Goal: Task Accomplishment & Management: Complete application form

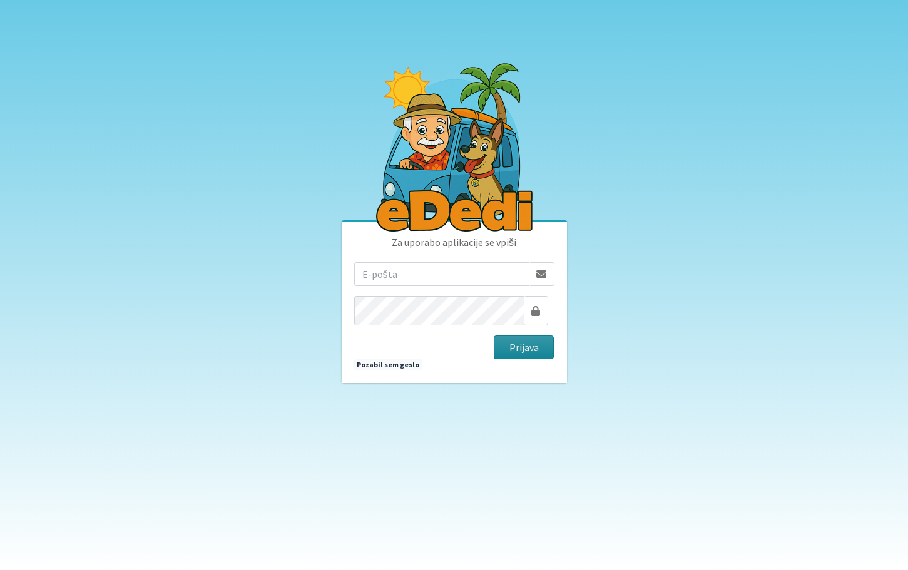
type input "[PERSON_NAME][EMAIL_ADDRESS][PERSON_NAME][PERSON_NAME][DOMAIN_NAME]"
click at [536, 352] on button "Prijava" at bounding box center [524, 348] width 61 height 24
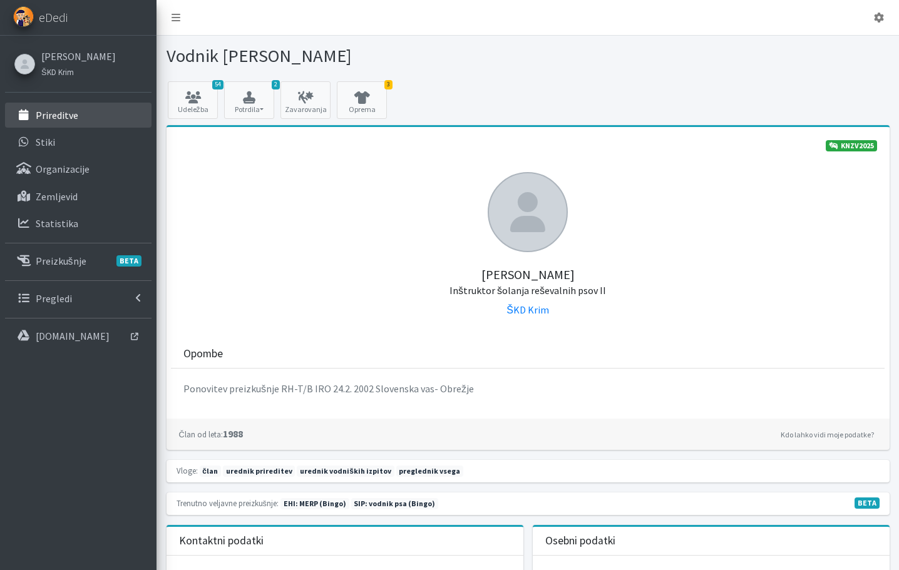
click at [73, 121] on p "Prireditve" at bounding box center [57, 115] width 43 height 13
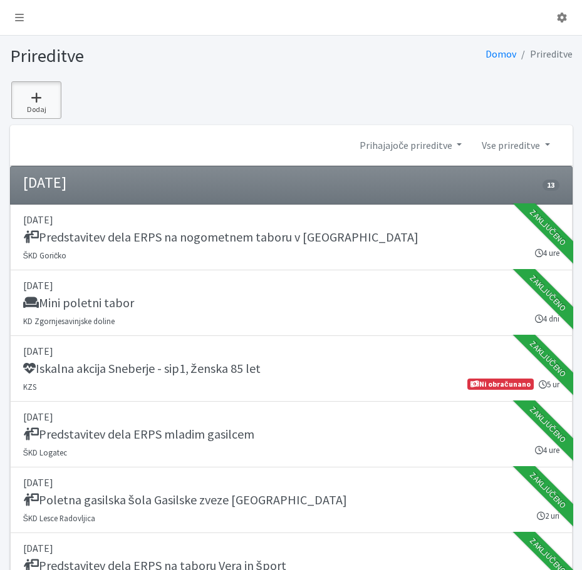
click at [30, 104] on icon at bounding box center [36, 97] width 43 height 13
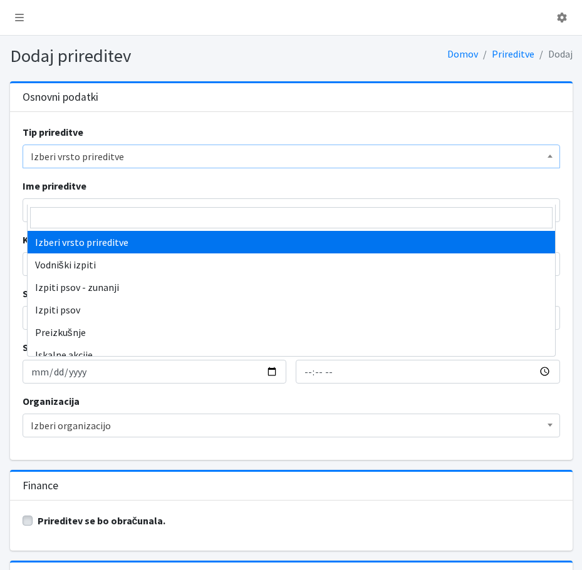
click at [110, 165] on span "Izberi vrsto prireditve" at bounding box center [291, 157] width 521 height 18
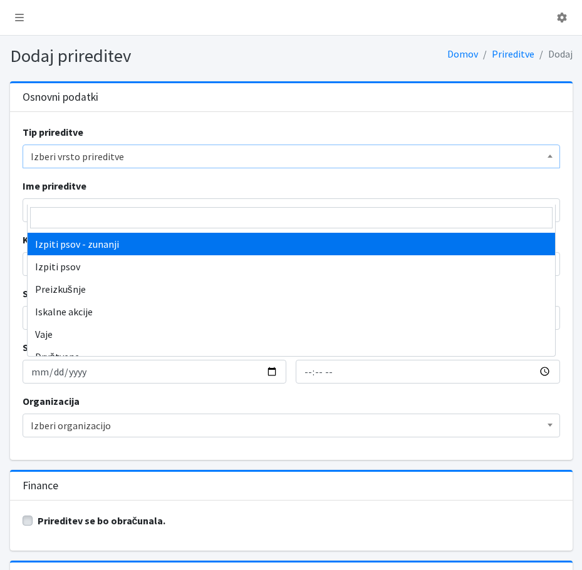
scroll to position [63, 0]
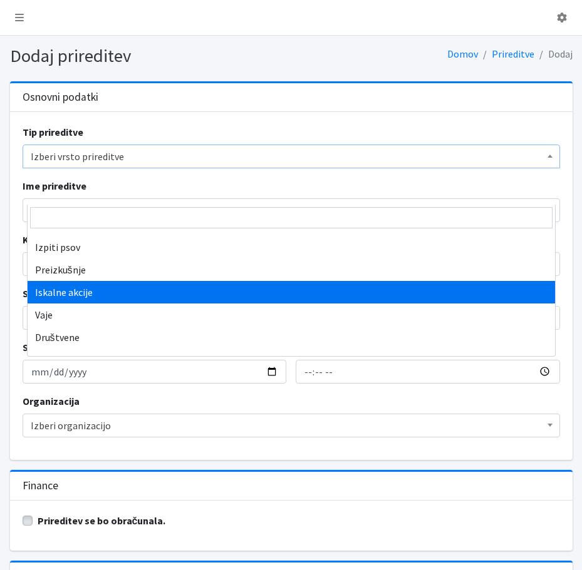
select select "1003"
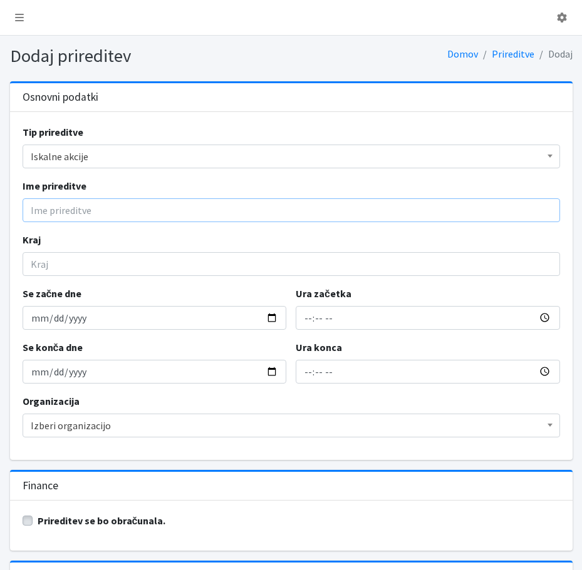
click at [43, 222] on input "Ime prireditve" at bounding box center [291, 210] width 537 height 24
type input "Iskalna akcija Draga-šk. loka - sip4 - ženska 71let"
click at [62, 276] on input "Kraj" at bounding box center [291, 264] width 537 height 24
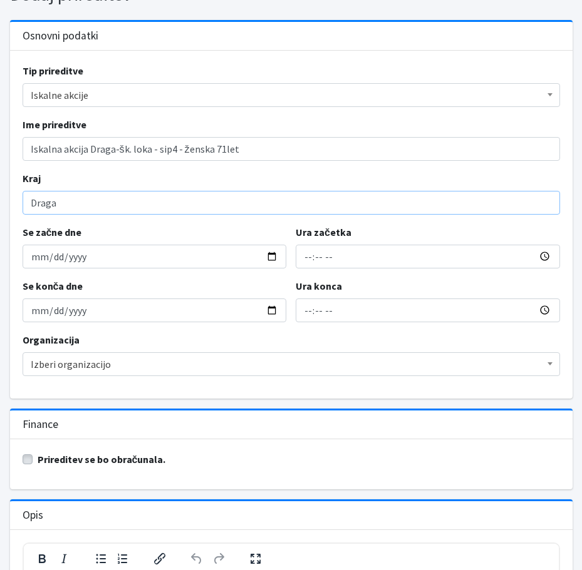
scroll to position [188, 0]
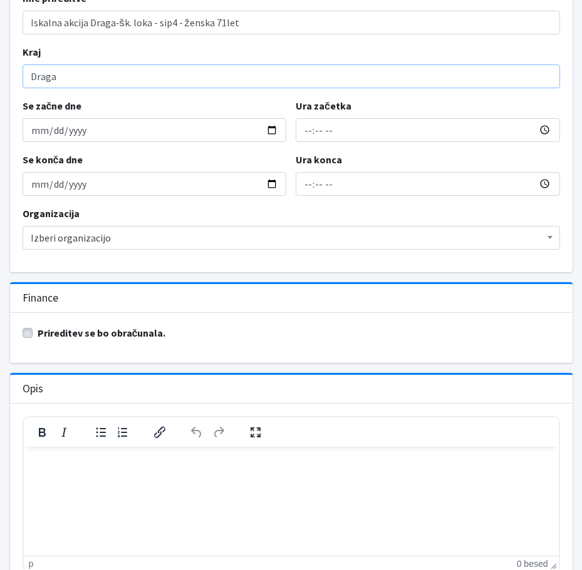
type input "Draga"
click at [46, 142] on input "Se začne dne" at bounding box center [155, 130] width 264 height 24
type input "2025-07-19"
click at [309, 142] on input "Ura začetka" at bounding box center [427, 130] width 264 height 24
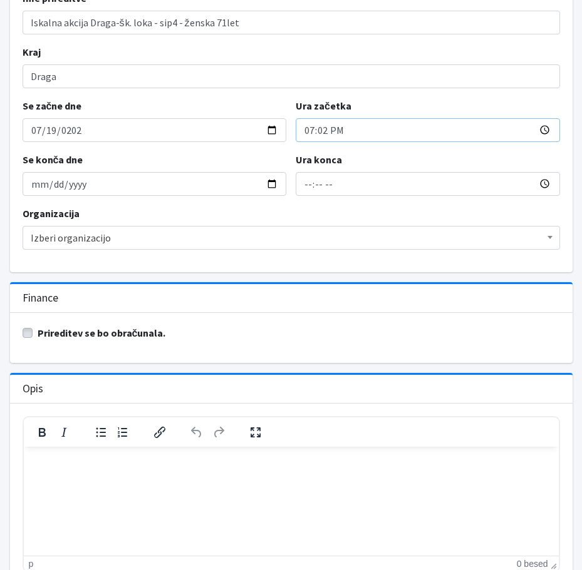
type input "19:29"
click at [309, 196] on input "21:29" at bounding box center [427, 184] width 264 height 24
type input "23:50"
click at [41, 247] on span "Izberi organizacijo" at bounding box center [291, 238] width 521 height 18
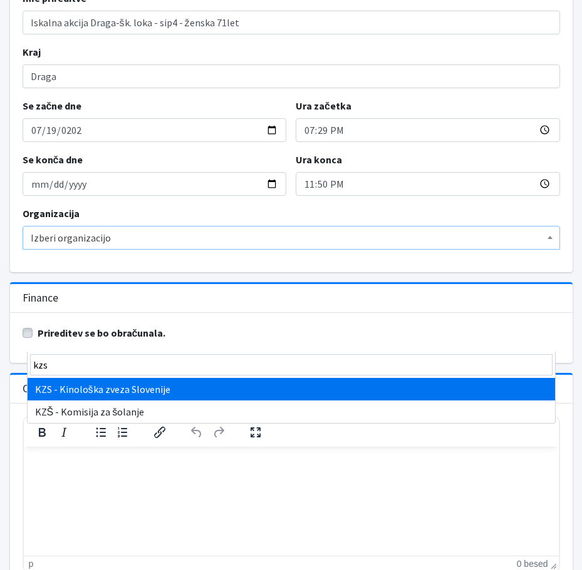
type input "kzs"
select select "1067"
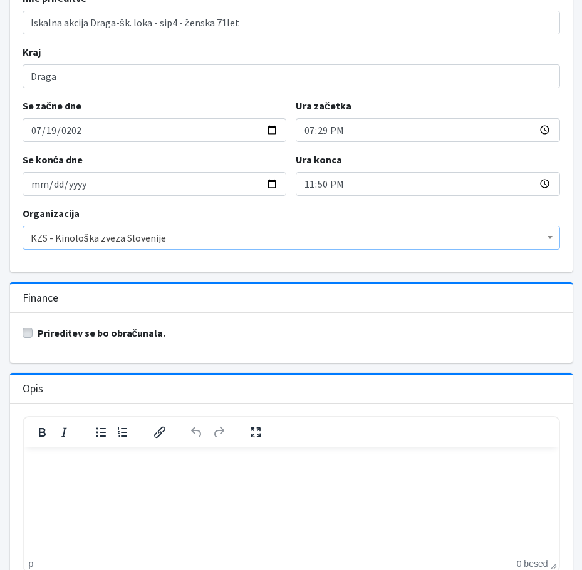
click at [38, 341] on label "Prireditev se bo obračunala." at bounding box center [102, 333] width 128 height 15
click at [33, 338] on input "Prireditev se bo obračunala." at bounding box center [28, 332] width 10 height 13
checkbox input "true"
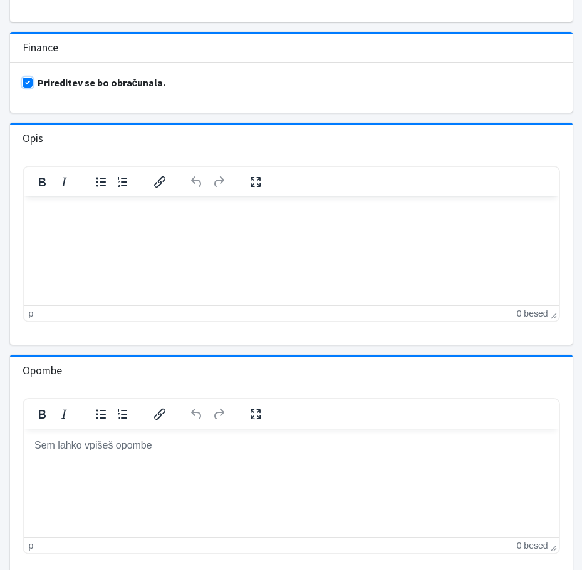
scroll to position [689, 0]
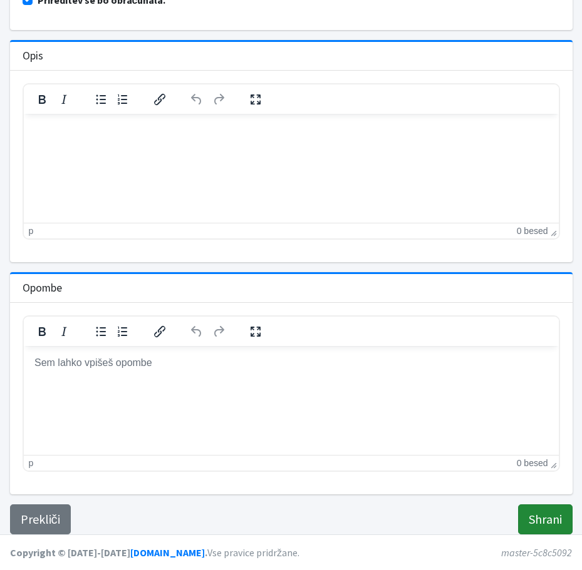
click at [529, 520] on input "Shrani" at bounding box center [545, 520] width 54 height 30
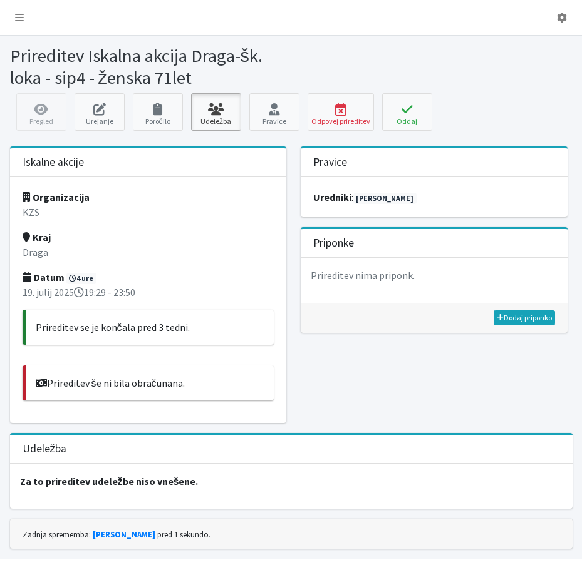
click at [215, 116] on icon at bounding box center [216, 109] width 43 height 13
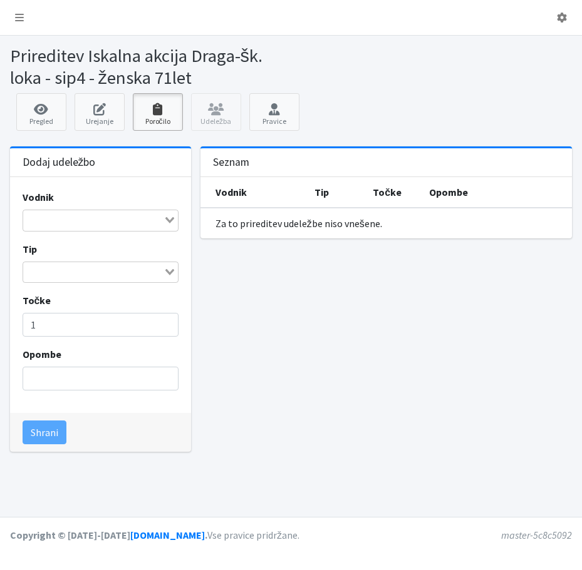
click at [161, 116] on icon at bounding box center [157, 109] width 43 height 13
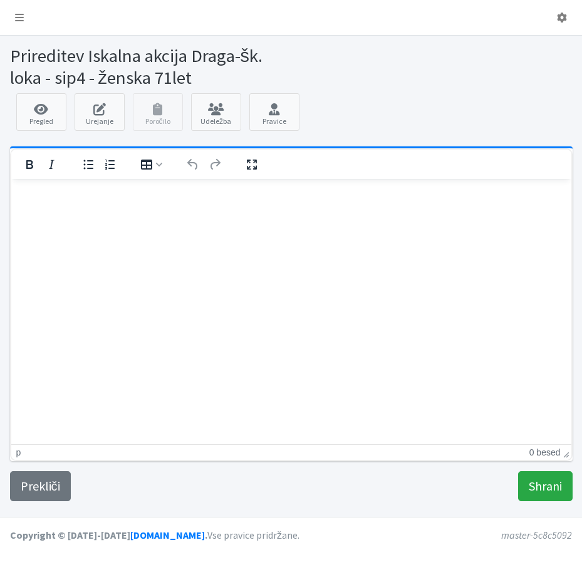
scroll to position [33, 0]
click at [539, 501] on input "Shrani" at bounding box center [545, 486] width 54 height 30
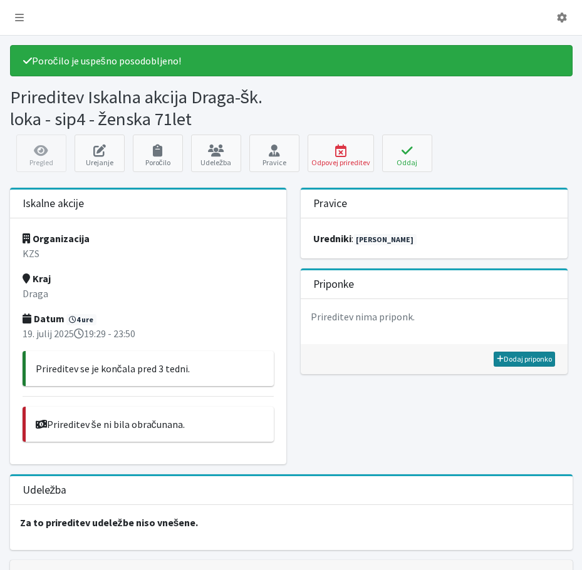
click at [513, 367] on link "Dodaj priponko" at bounding box center [523, 359] width 61 height 15
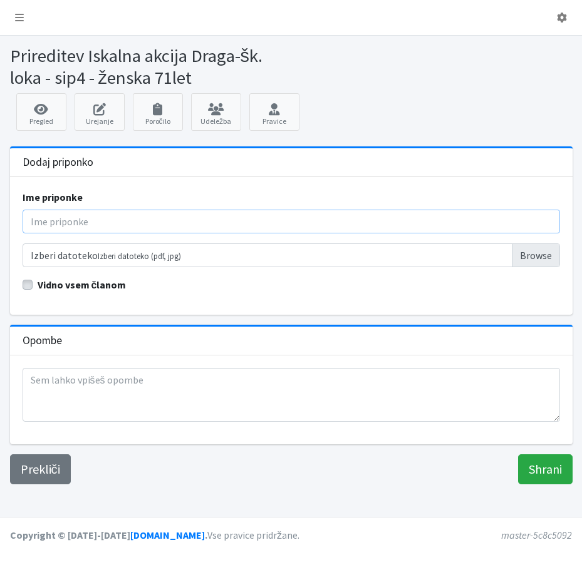
click at [64, 233] on input "Ime priponke" at bounding box center [291, 222] width 537 height 24
type input "Poročilo"
click at [54, 267] on input "Izberi datoteko Izberi datoteko (pdf, jpg)" at bounding box center [291, 256] width 537 height 24
click at [510, 267] on input "Izberi datoteko Izberi datoteko (pdf, jpg)" at bounding box center [291, 256] width 537 height 24
type input "C:\fakepath\Poročilo o iskalni akciji Draga 19_7_2025.pdf"
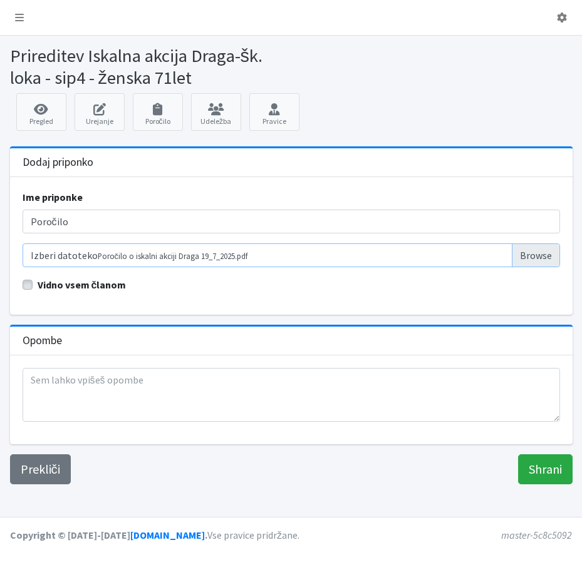
scroll to position [89, 0]
click at [549, 485] on input "Shrani" at bounding box center [545, 469] width 54 height 30
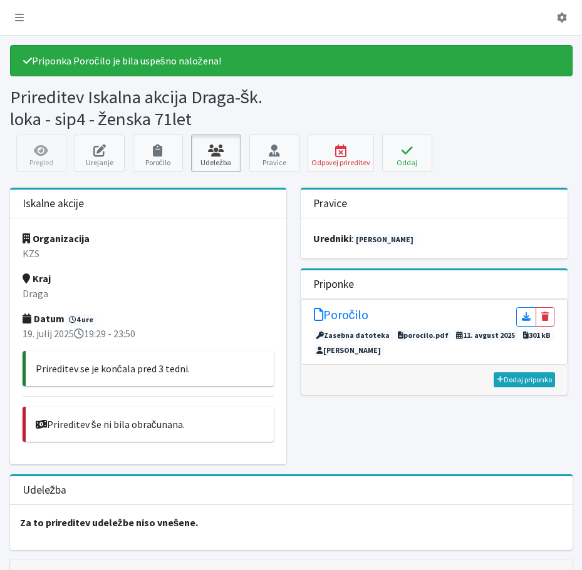
click at [220, 172] on link "Udeležba" at bounding box center [216, 154] width 50 height 38
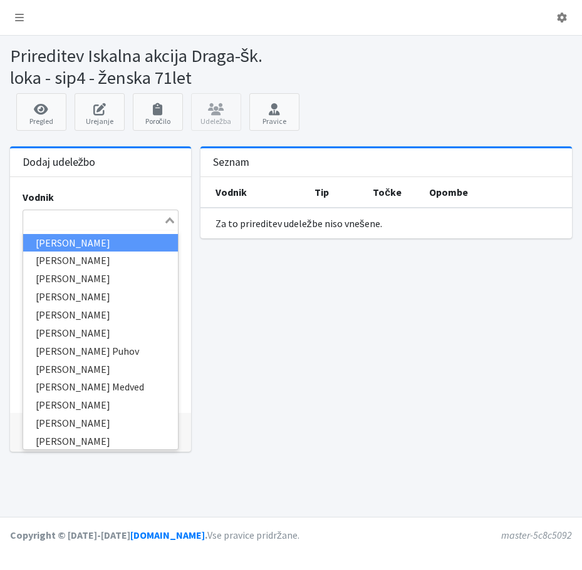
click at [32, 228] on input "Search for option" at bounding box center [93, 220] width 138 height 15
type input "bah"
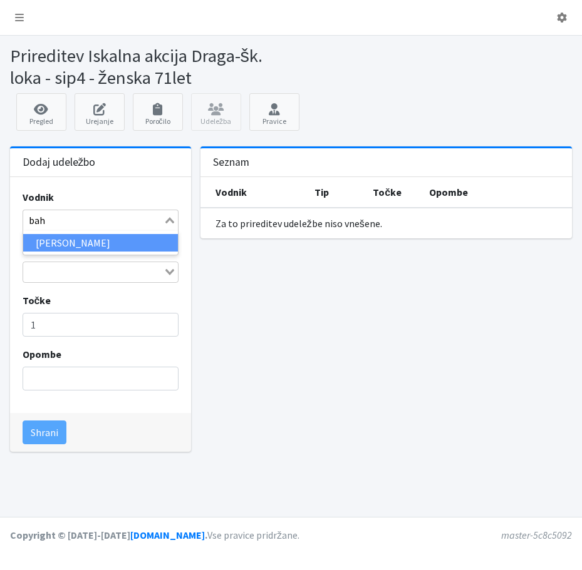
click at [76, 252] on li "Andrej Bahun" at bounding box center [100, 243] width 155 height 18
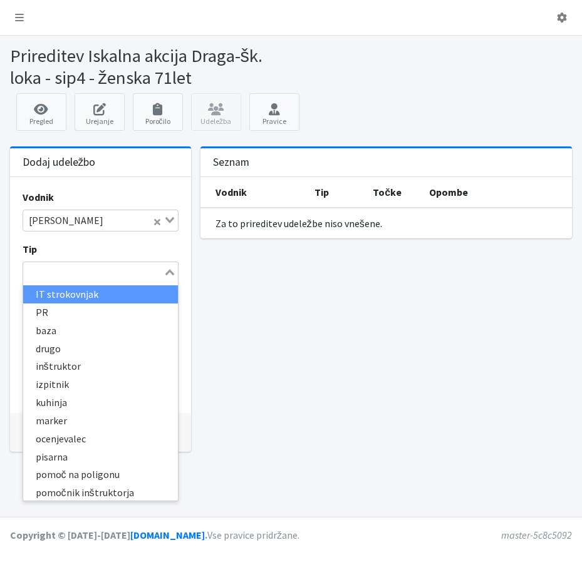
click at [63, 280] on input "Search for option" at bounding box center [93, 272] width 138 height 15
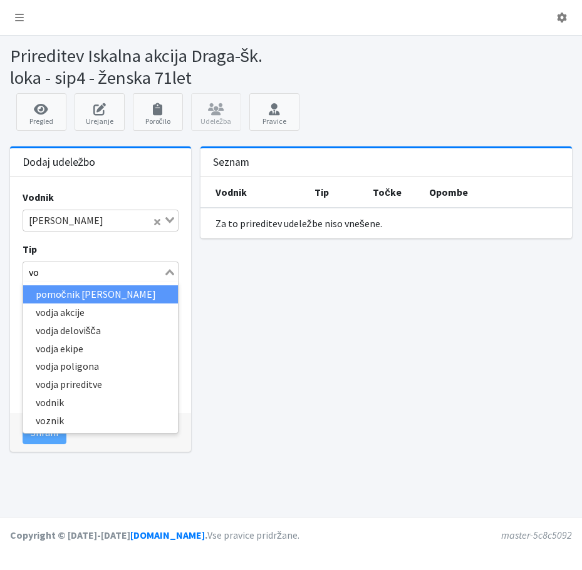
type input "vod"
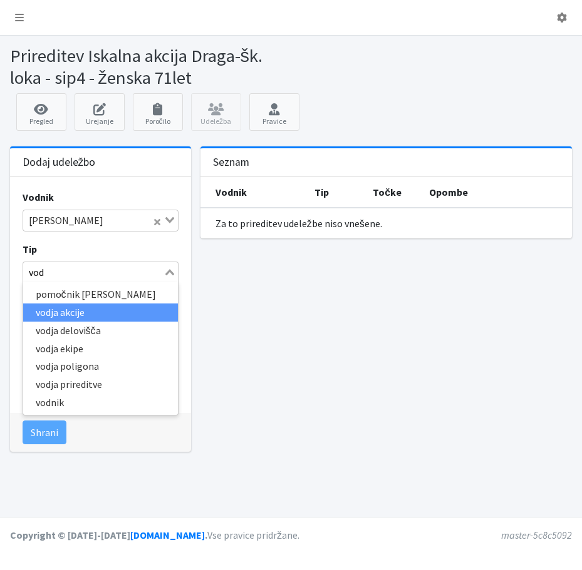
click at [86, 322] on li "vodja akcije" at bounding box center [100, 313] width 155 height 18
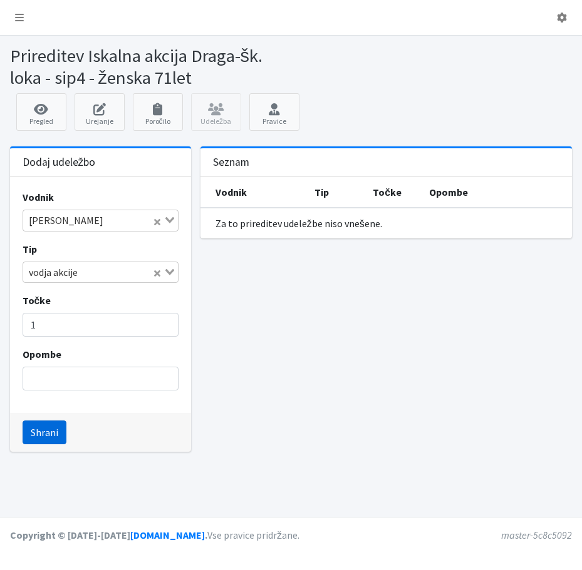
click at [53, 444] on button "Shrani" at bounding box center [45, 433] width 44 height 24
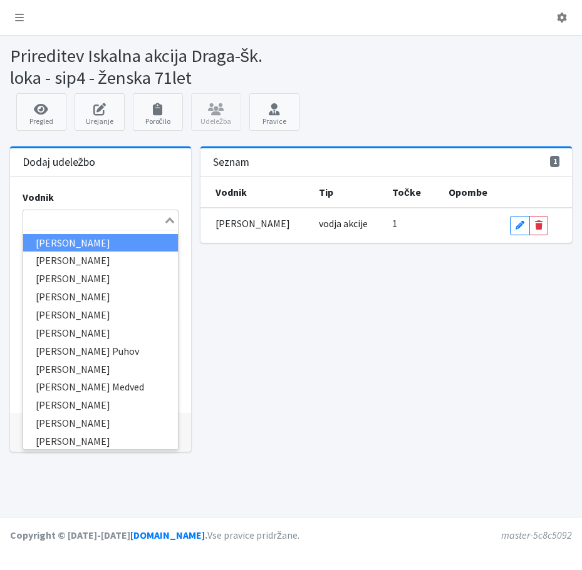
click at [37, 228] on input "Search for option" at bounding box center [93, 220] width 138 height 15
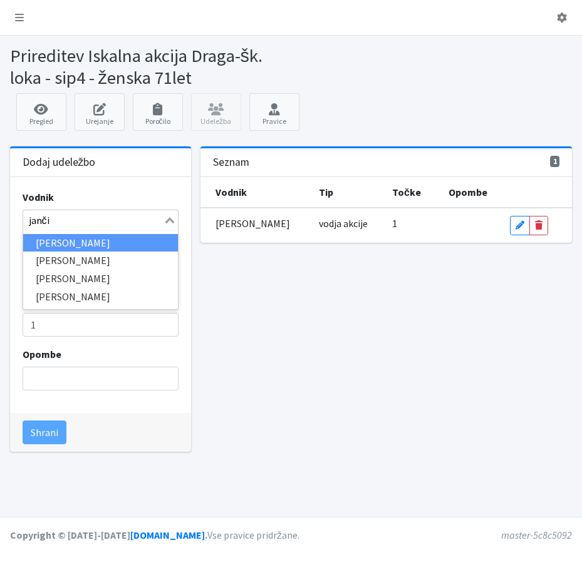
type input "jančič"
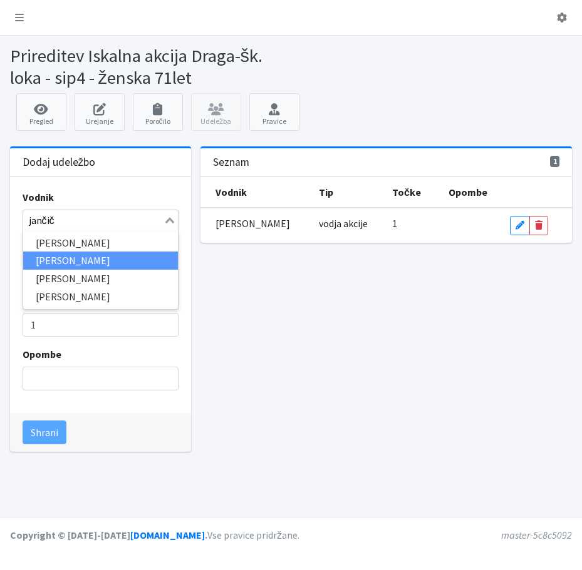
click at [105, 270] on li "[PERSON_NAME]" at bounding box center [100, 261] width 155 height 18
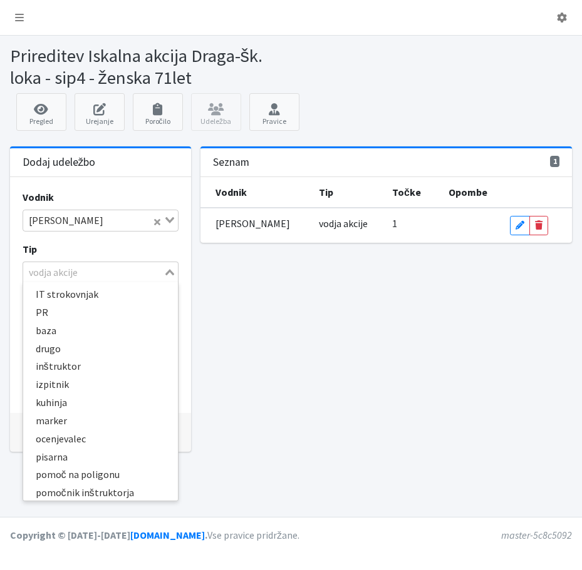
click at [165, 275] on icon "Search for option" at bounding box center [169, 272] width 9 height 6
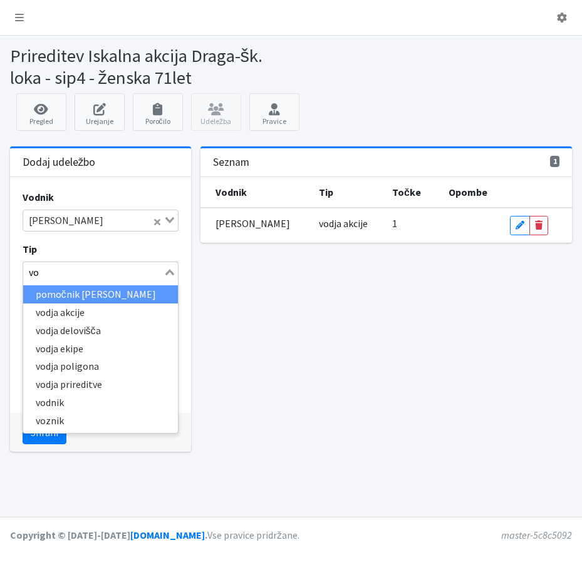
type input "vod"
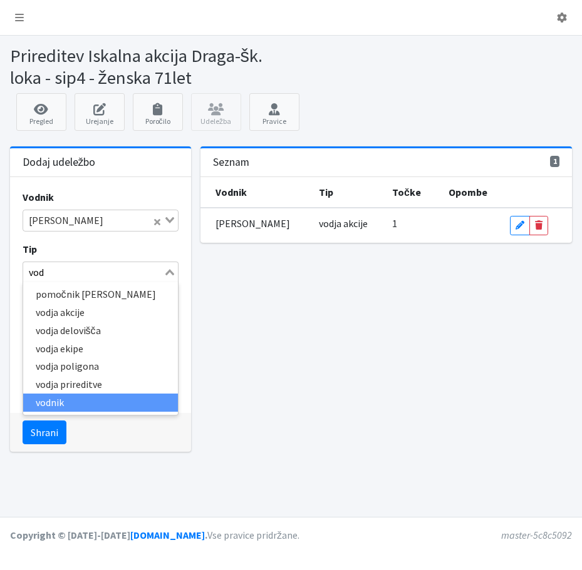
click at [42, 412] on li "vodnik" at bounding box center [100, 403] width 155 height 18
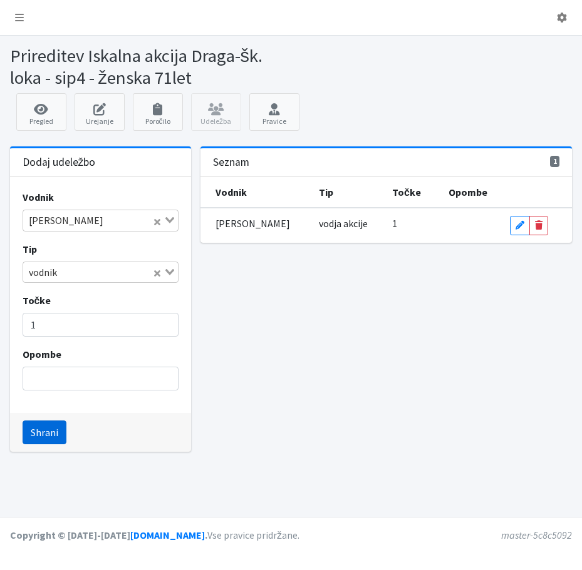
click at [56, 444] on button "Shrani" at bounding box center [45, 433] width 44 height 24
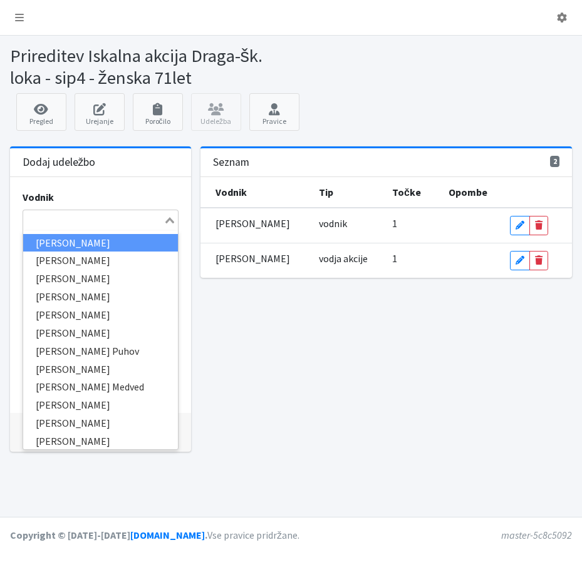
click at [34, 228] on input "Search for option" at bounding box center [93, 220] width 138 height 15
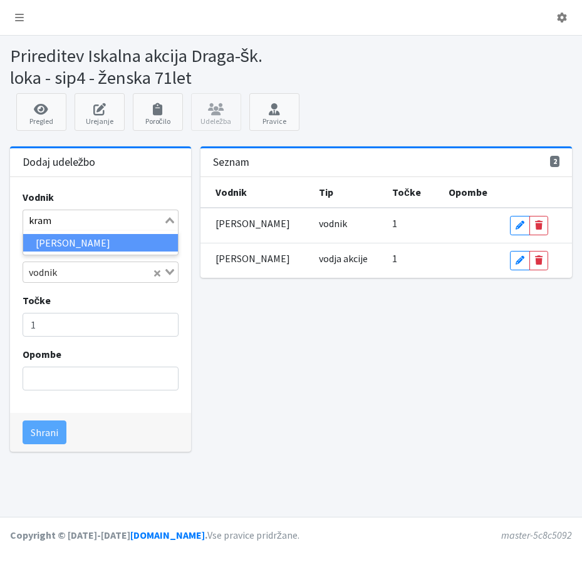
type input "krama"
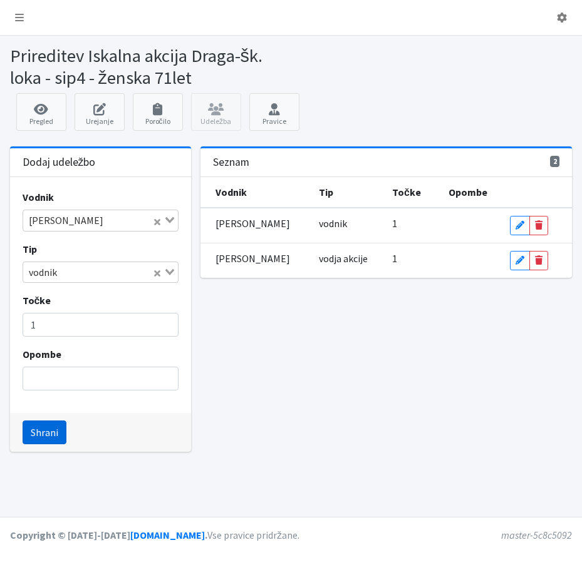
click at [35, 444] on button "Shrani" at bounding box center [45, 433] width 44 height 24
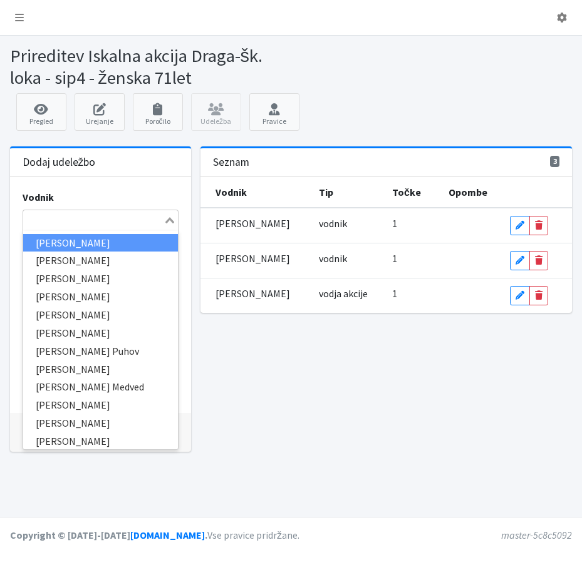
click at [50, 228] on input "Search for option" at bounding box center [93, 220] width 138 height 15
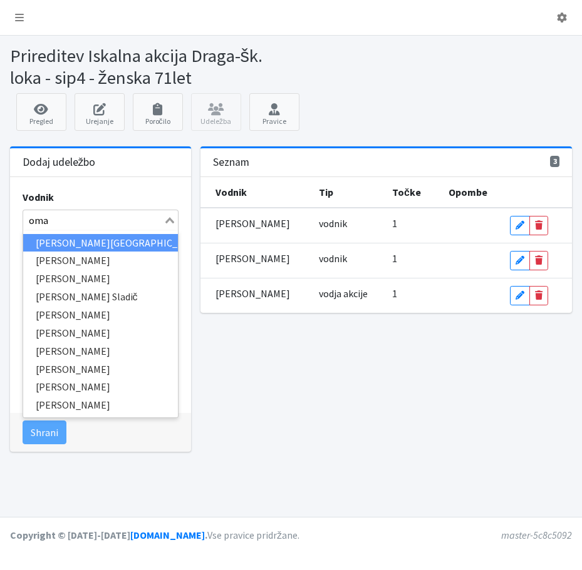
type input "oman"
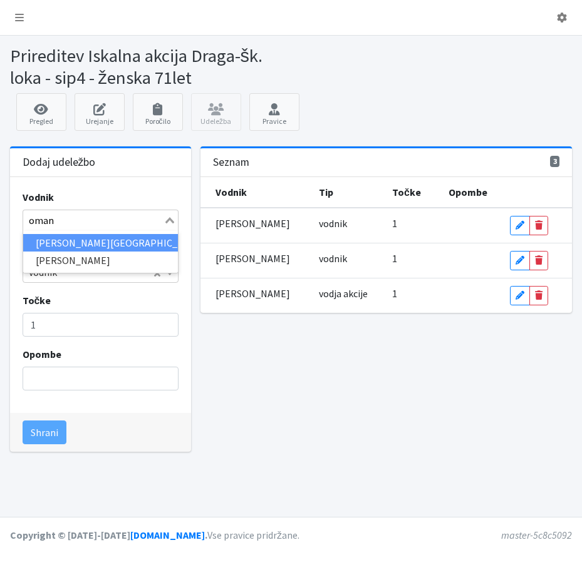
click at [58, 252] on li "[PERSON_NAME][GEOGRAPHIC_DATA]" at bounding box center [100, 243] width 155 height 18
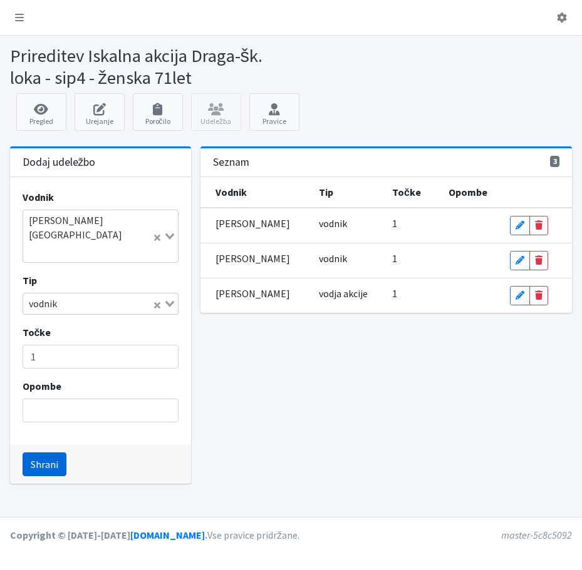
click at [49, 476] on button "Shrani" at bounding box center [45, 465] width 44 height 24
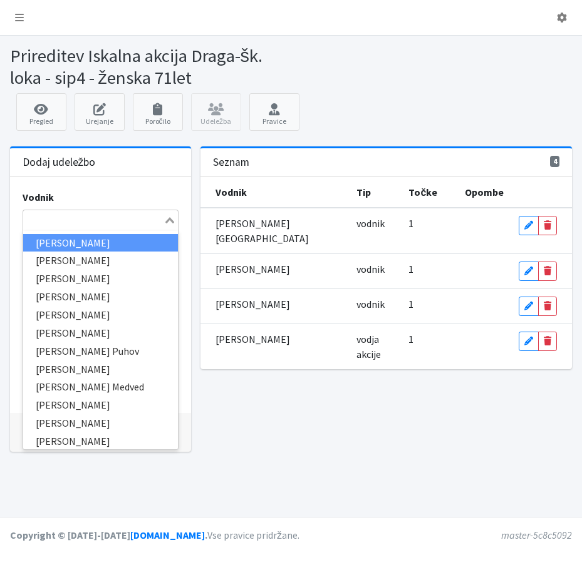
click at [42, 228] on input "Search for option" at bounding box center [93, 220] width 138 height 15
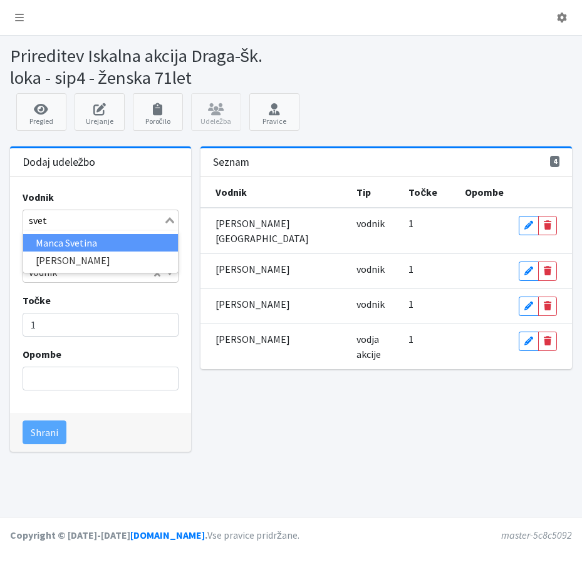
type input "sveti"
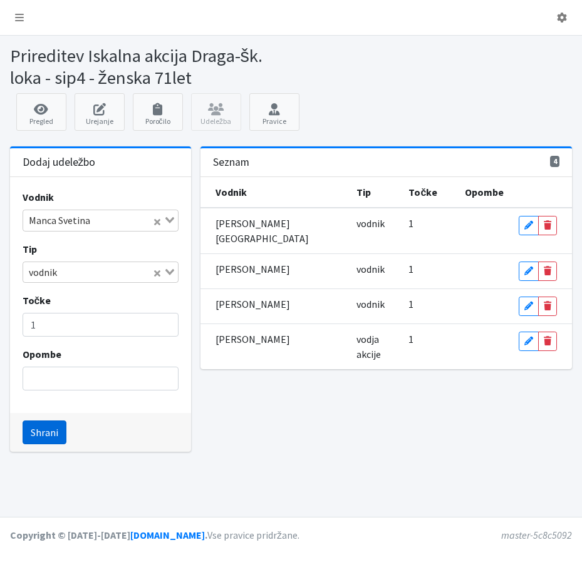
click at [57, 444] on button "Shrani" at bounding box center [45, 433] width 44 height 24
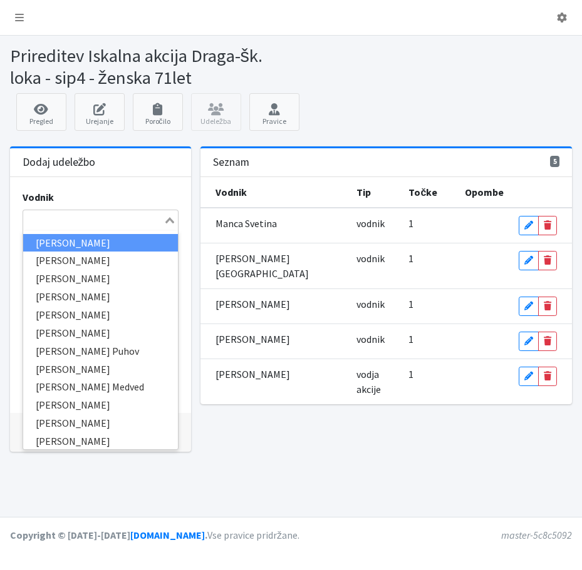
click at [34, 228] on input "Search for option" at bounding box center [93, 220] width 138 height 15
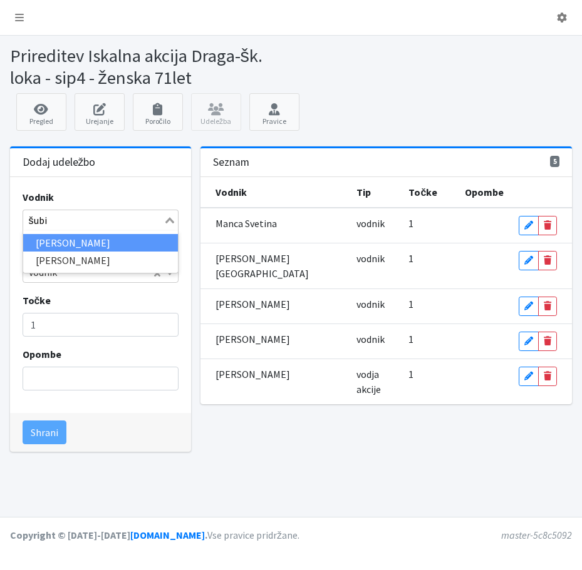
type input "šubic"
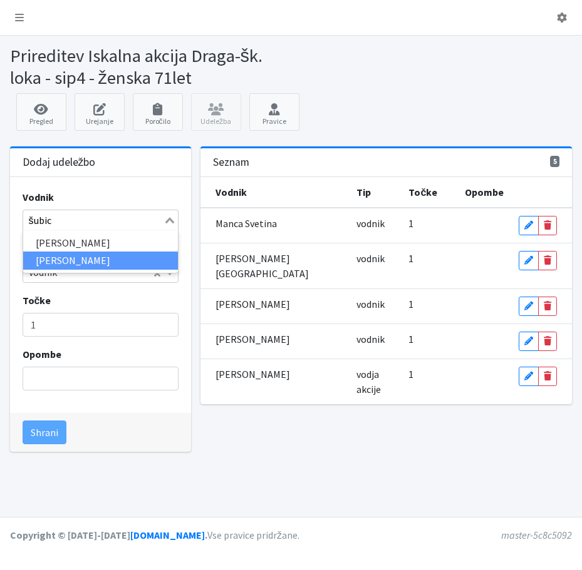
click at [50, 270] on li "[PERSON_NAME]" at bounding box center [100, 261] width 155 height 18
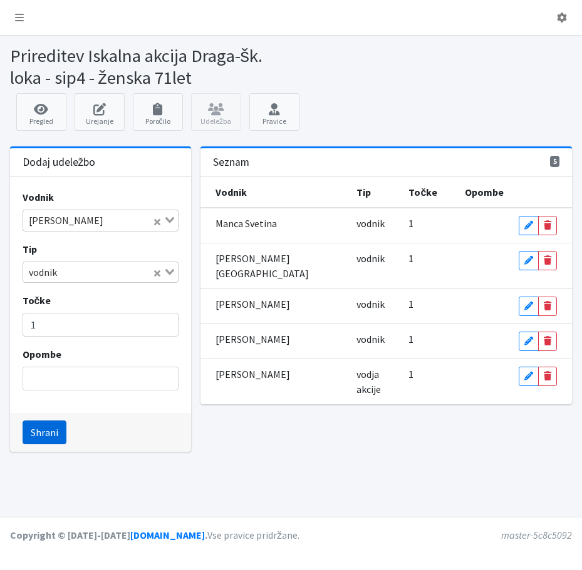
click at [56, 444] on button "Shrani" at bounding box center [45, 433] width 44 height 24
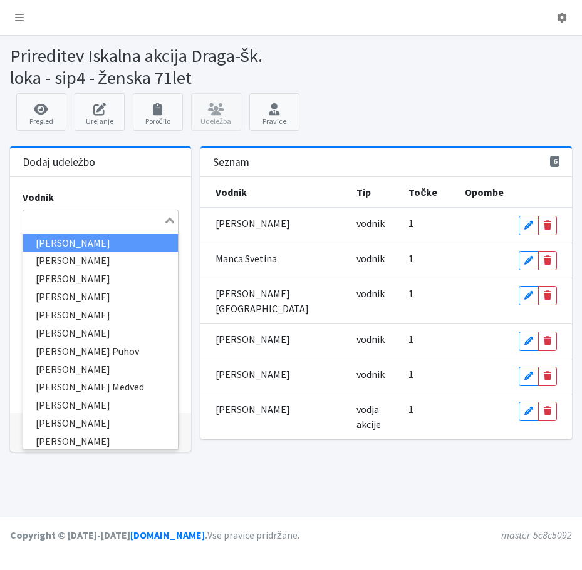
click at [55, 228] on input "Search for option" at bounding box center [93, 220] width 138 height 15
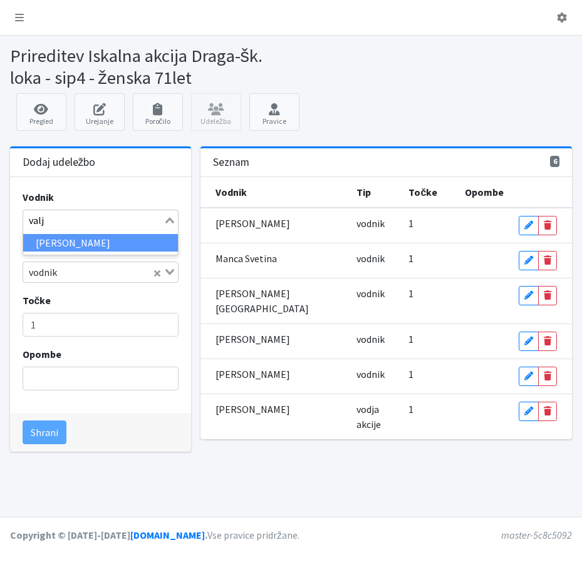
type input "valja"
click at [49, 252] on li "[PERSON_NAME]" at bounding box center [100, 243] width 155 height 18
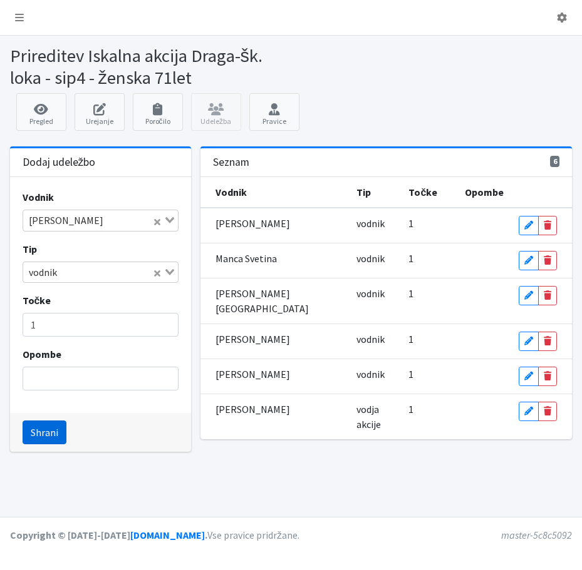
click at [49, 444] on button "Shrani" at bounding box center [45, 433] width 44 height 24
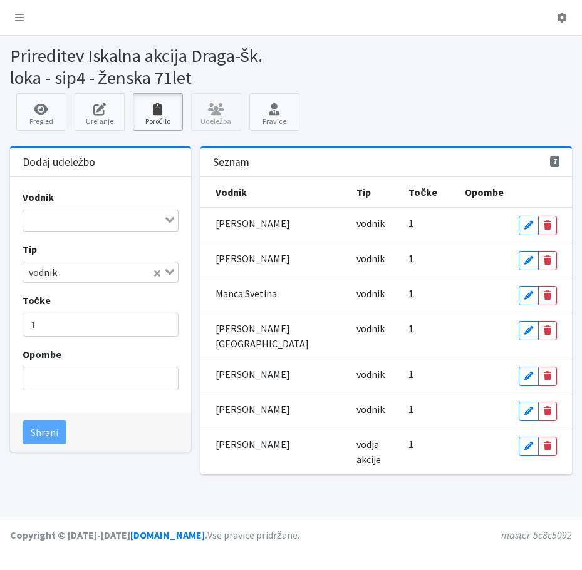
click at [163, 131] on link "Poročilo" at bounding box center [158, 112] width 50 height 38
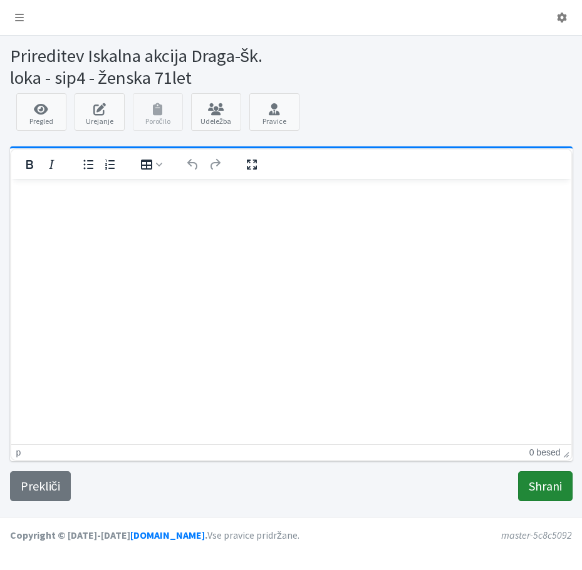
click at [518, 501] on input "Shrani" at bounding box center [545, 486] width 54 height 30
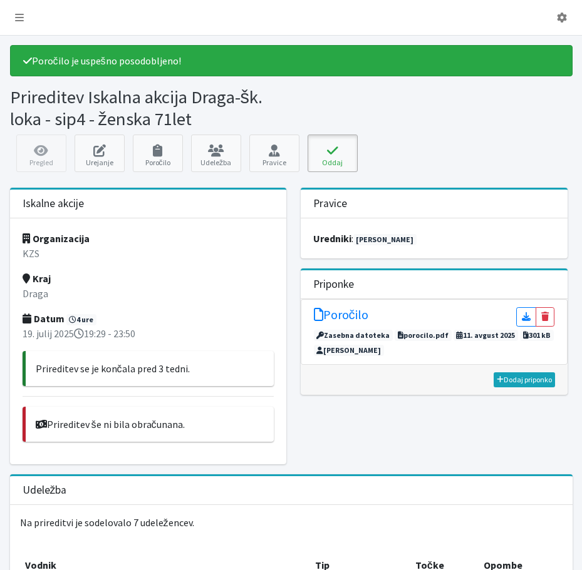
click at [341, 172] on button "Oddaj" at bounding box center [332, 154] width 50 height 38
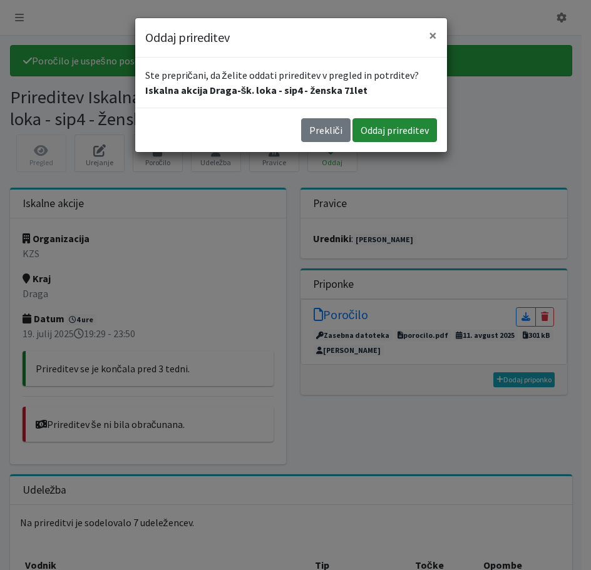
click at [357, 142] on button "Oddaj prireditev" at bounding box center [394, 130] width 85 height 24
